Goal: Find specific page/section: Find specific page/section

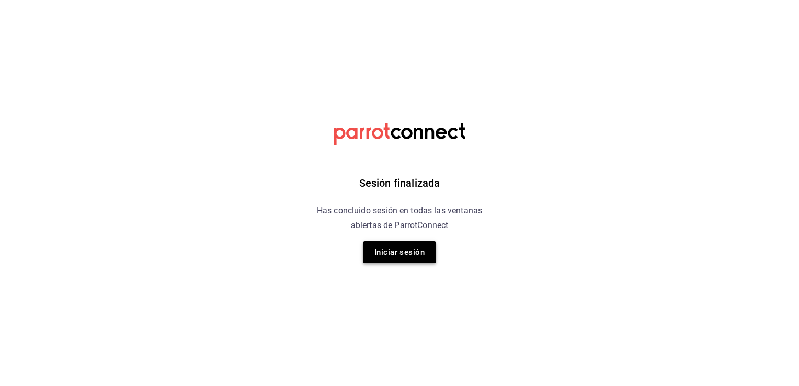
click at [406, 253] on button "Iniciar sesión" at bounding box center [399, 252] width 73 height 22
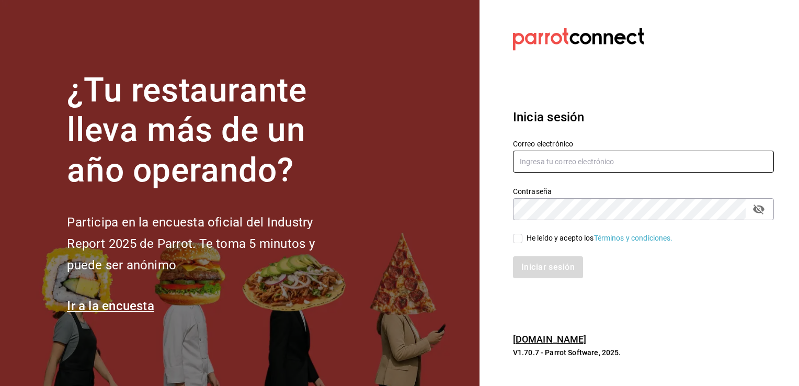
type input "[EMAIL_ADDRESS][PERSON_NAME][DOMAIN_NAME]"
click at [520, 239] on input "He leído y acepto los Términos y condiciones." at bounding box center [517, 238] width 9 height 9
checkbox input "true"
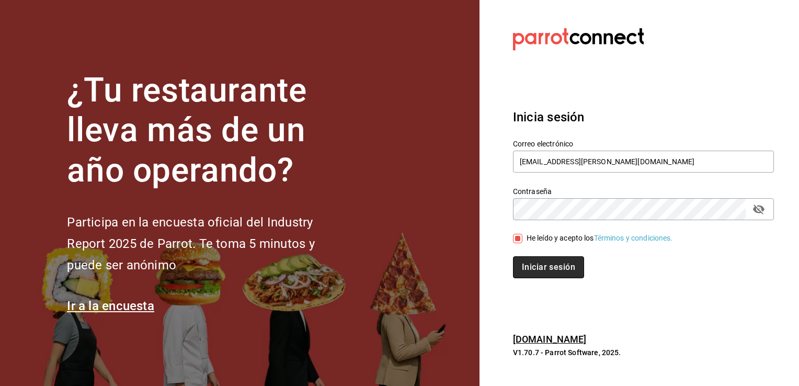
click at [542, 265] on button "Iniciar sesión" at bounding box center [548, 267] width 71 height 22
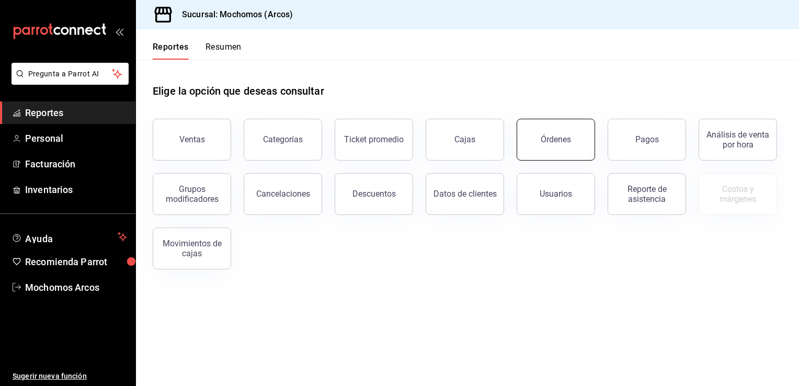
click at [562, 137] on div "Órdenes" at bounding box center [556, 139] width 30 height 10
